Goal: Task Accomplishment & Management: Manage account settings

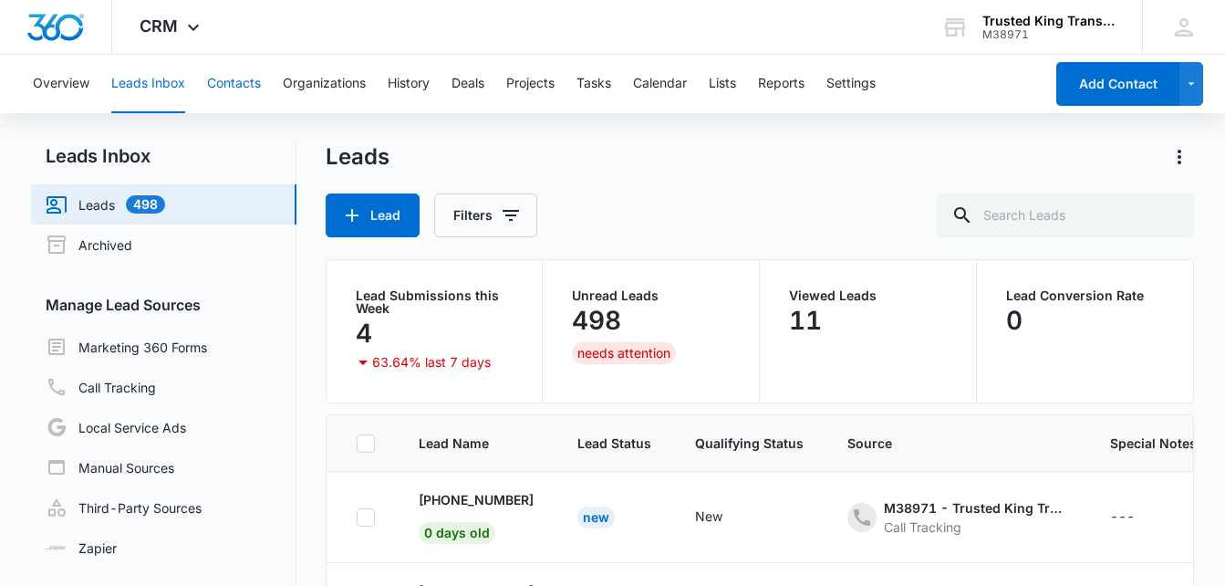
click at [230, 90] on button "Contacts" at bounding box center [234, 84] width 54 height 58
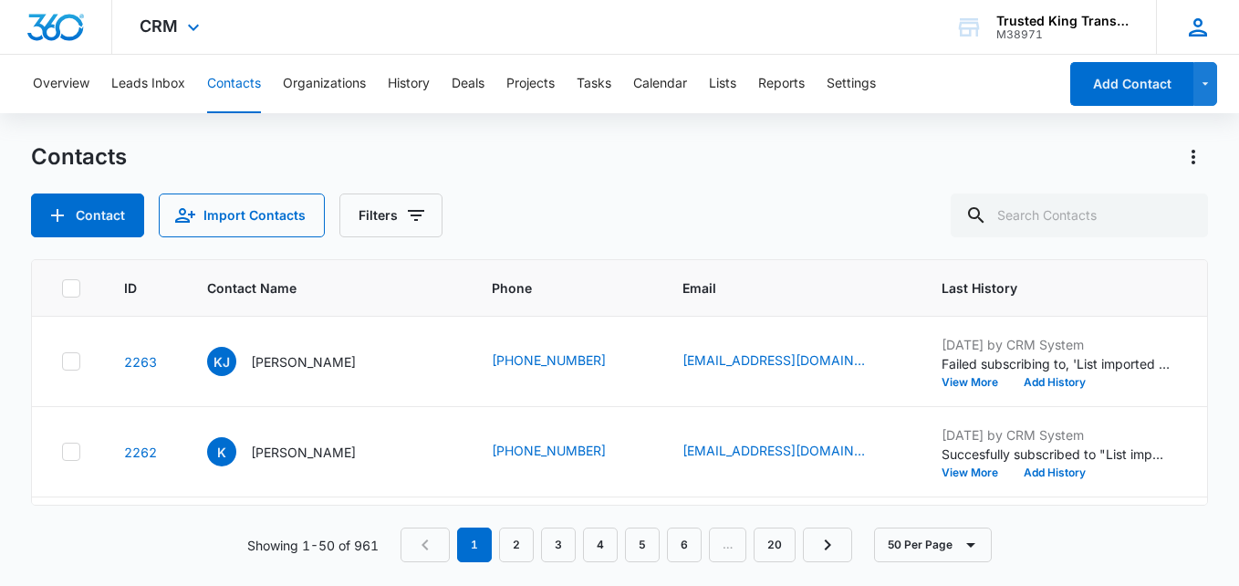
click at [1198, 37] on icon at bounding box center [1197, 27] width 27 height 27
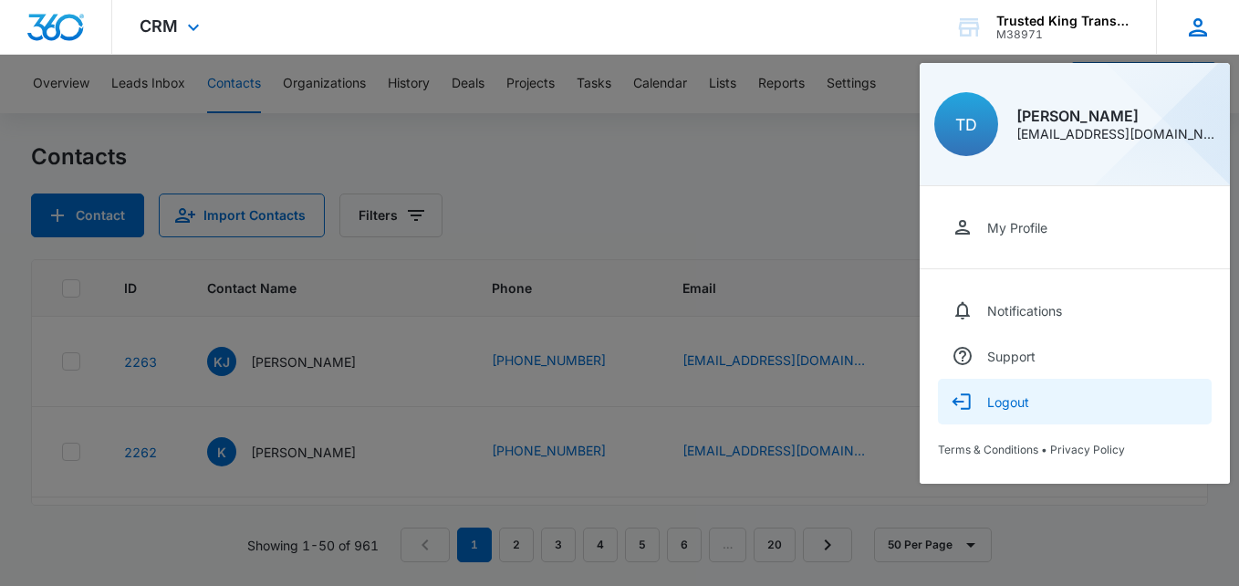
click at [1010, 406] on div "Logout" at bounding box center [1008, 402] width 42 height 16
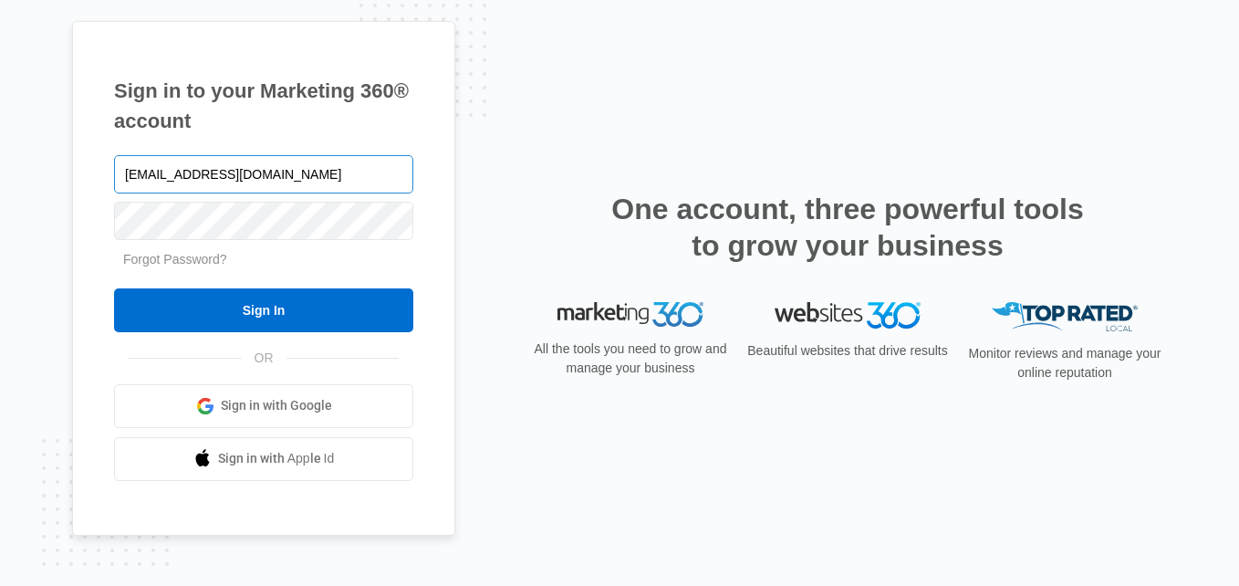
click at [210, 160] on input "Trustedkingtransportation@gmail.com" at bounding box center [263, 174] width 299 height 38
type input "Rochellebouknight@gmail.com"
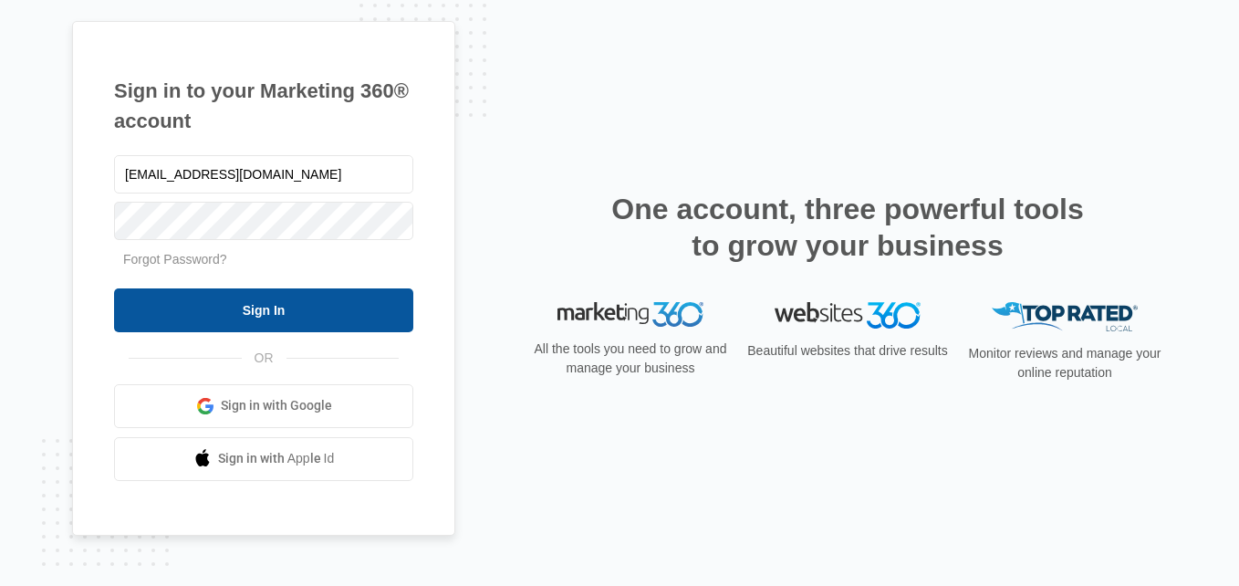
click at [211, 307] on input "Sign In" at bounding box center [263, 310] width 299 height 44
